Goal: Navigation & Orientation: Find specific page/section

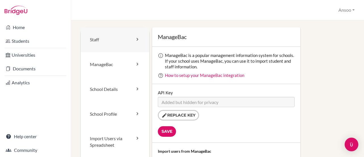
click at [130, 40] on link "Staff" at bounding box center [115, 39] width 69 height 25
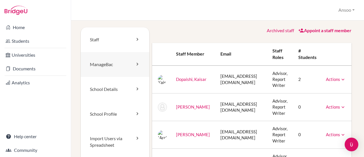
click at [105, 65] on link "ManageBac" at bounding box center [115, 64] width 69 height 25
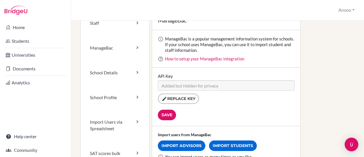
scroll to position [14, 0]
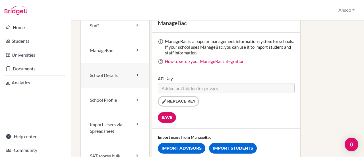
click at [123, 75] on link "School Details" at bounding box center [115, 75] width 69 height 25
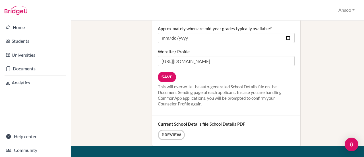
scroll to position [890, 0]
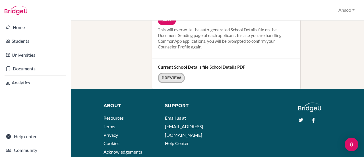
click at [175, 73] on link "Preview" at bounding box center [171, 78] width 27 height 11
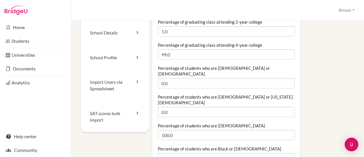
scroll to position [0, 0]
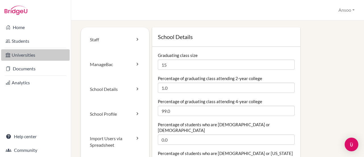
click at [25, 55] on link "Universities" at bounding box center [35, 54] width 69 height 11
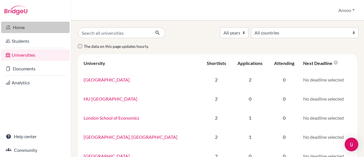
click at [38, 28] on link "Home" at bounding box center [35, 27] width 69 height 11
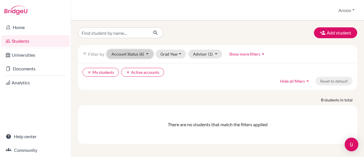
click at [128, 53] on button "Account Status (6)" at bounding box center [130, 54] width 47 height 9
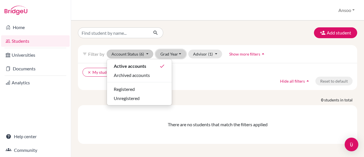
click at [178, 52] on button "Grad Year" at bounding box center [171, 54] width 31 height 9
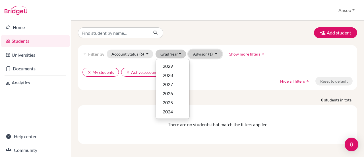
click at [200, 53] on button "Advisor (1)" at bounding box center [205, 54] width 34 height 9
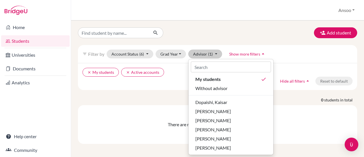
click at [35, 106] on div "Home Students Universities Documents Analytics Help center Community" at bounding box center [35, 88] width 71 height 136
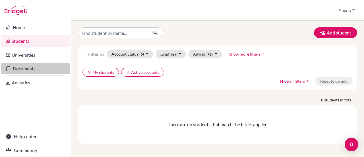
click at [27, 68] on link "Documents" at bounding box center [35, 68] width 69 height 11
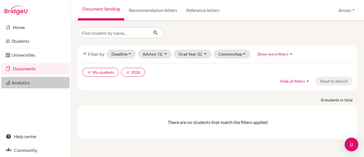
click at [26, 81] on link "Analytics" at bounding box center [35, 82] width 69 height 11
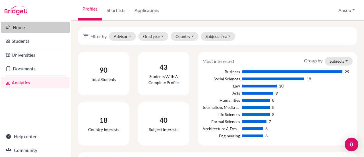
click at [43, 25] on link "Home" at bounding box center [35, 27] width 69 height 11
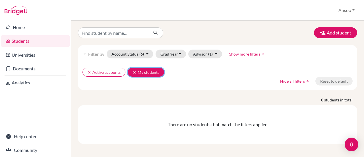
click at [150, 72] on button "clear My students" at bounding box center [146, 72] width 36 height 9
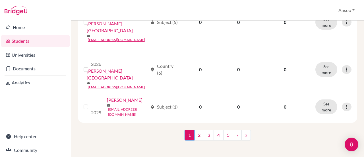
scroll to position [731, 0]
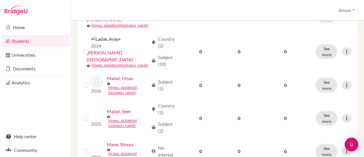
scroll to position [739, 0]
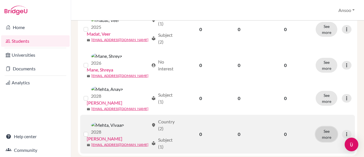
click at [324, 127] on button "See more" at bounding box center [327, 134] width 22 height 15
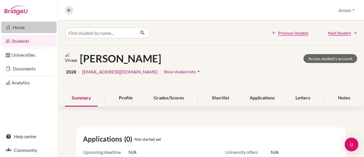
click at [17, 28] on link "Home" at bounding box center [28, 27] width 55 height 11
